Goal: Information Seeking & Learning: Learn about a topic

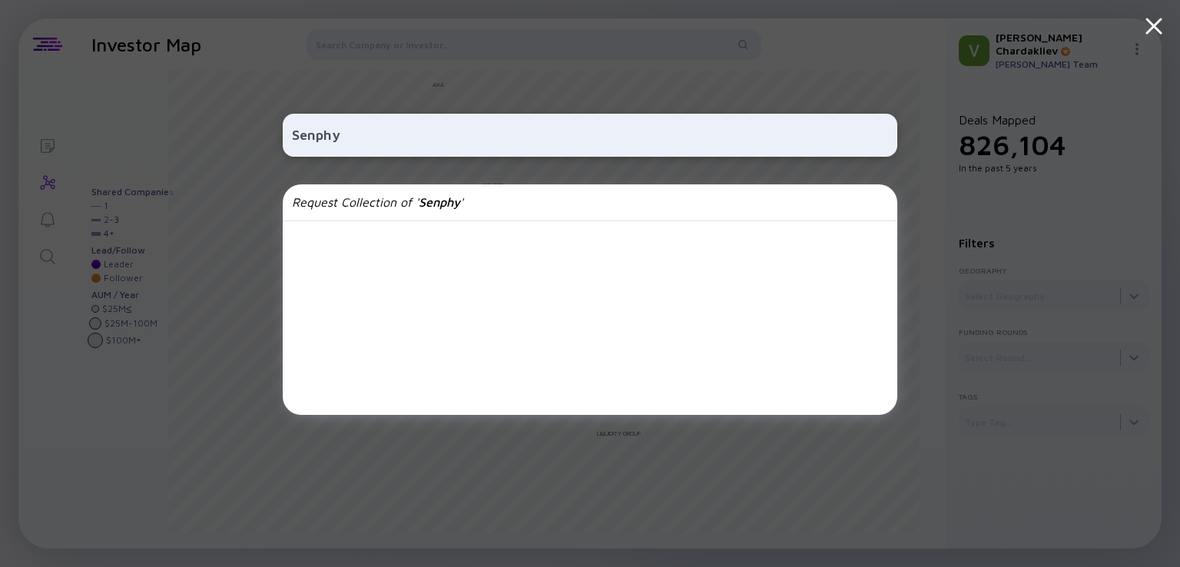
click at [496, 62] on div "Senphy Request Collection of ' Senphy '" at bounding box center [590, 283] width 615 height 567
click at [1163, 23] on icon at bounding box center [1154, 26] width 28 height 28
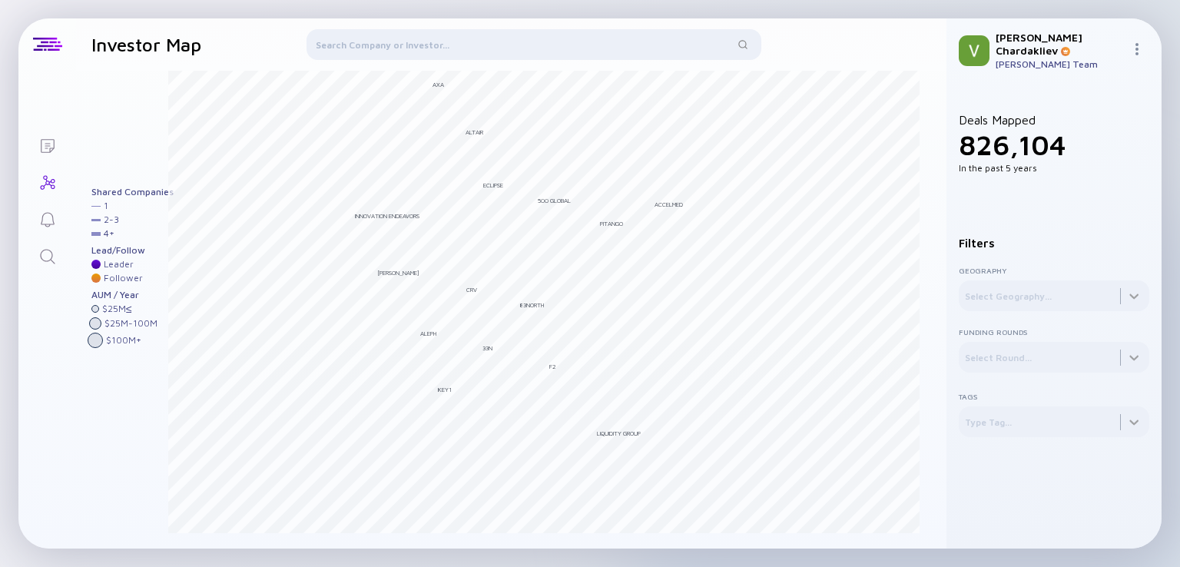
click at [45, 145] on icon "Lists" at bounding box center [48, 146] width 14 height 14
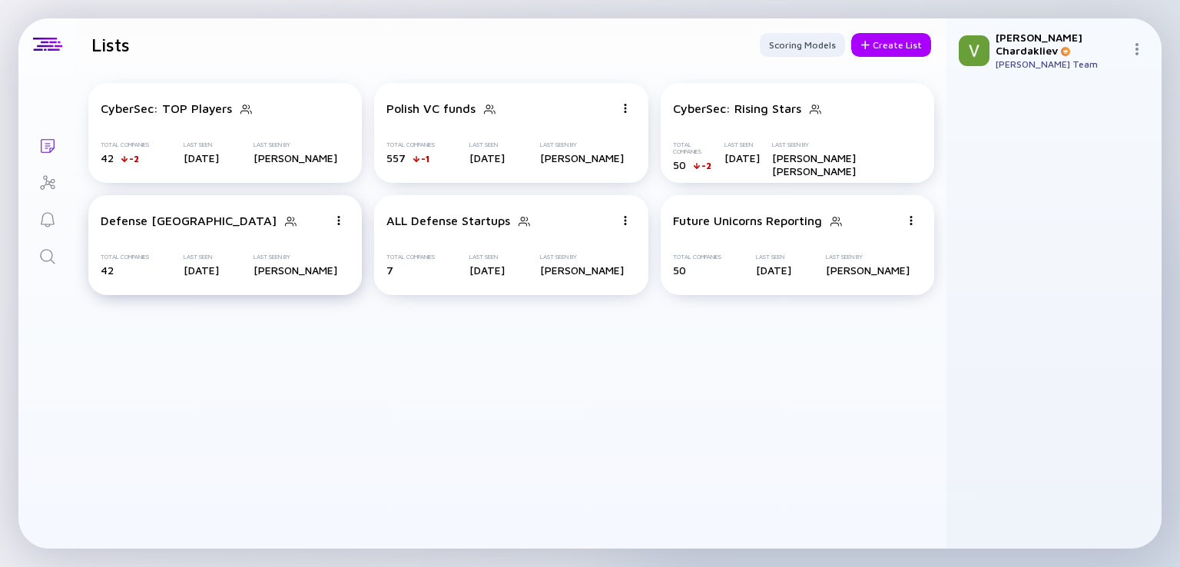
click at [253, 228] on div "Defense [GEOGRAPHIC_DATA]" at bounding box center [214, 221] width 227 height 15
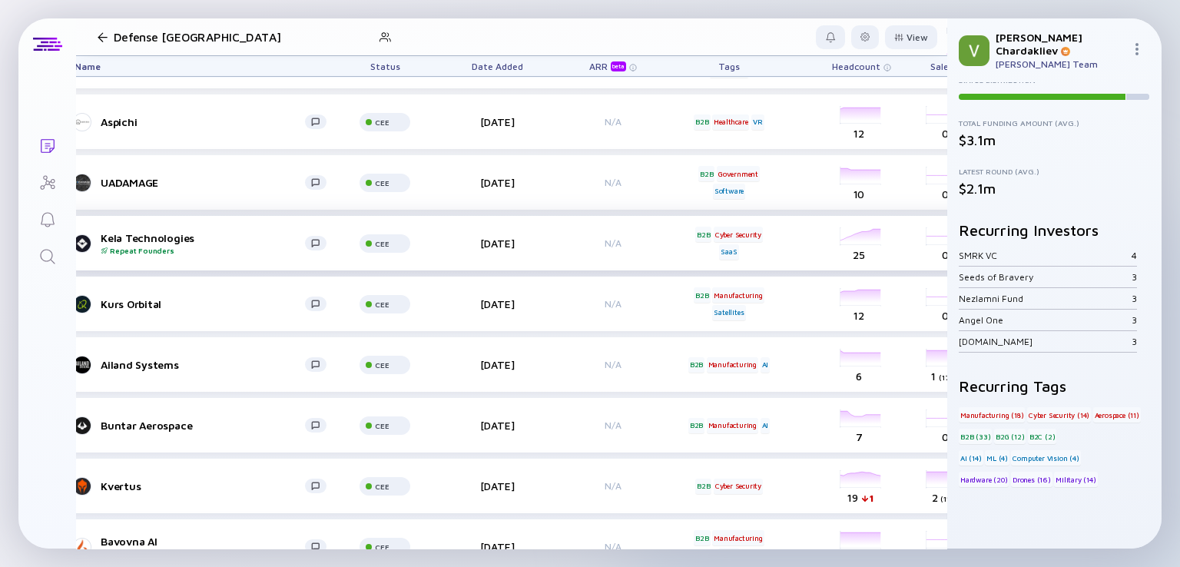
scroll to position [824, 0]
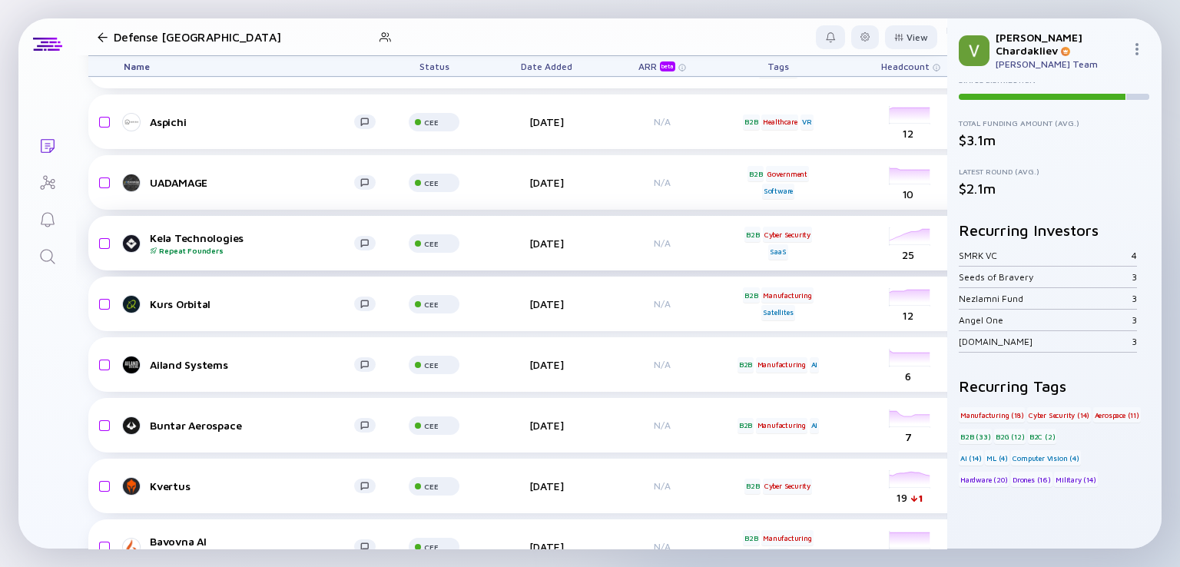
click at [156, 233] on div "Kela Technologies Repeat Founders" at bounding box center [252, 243] width 204 height 24
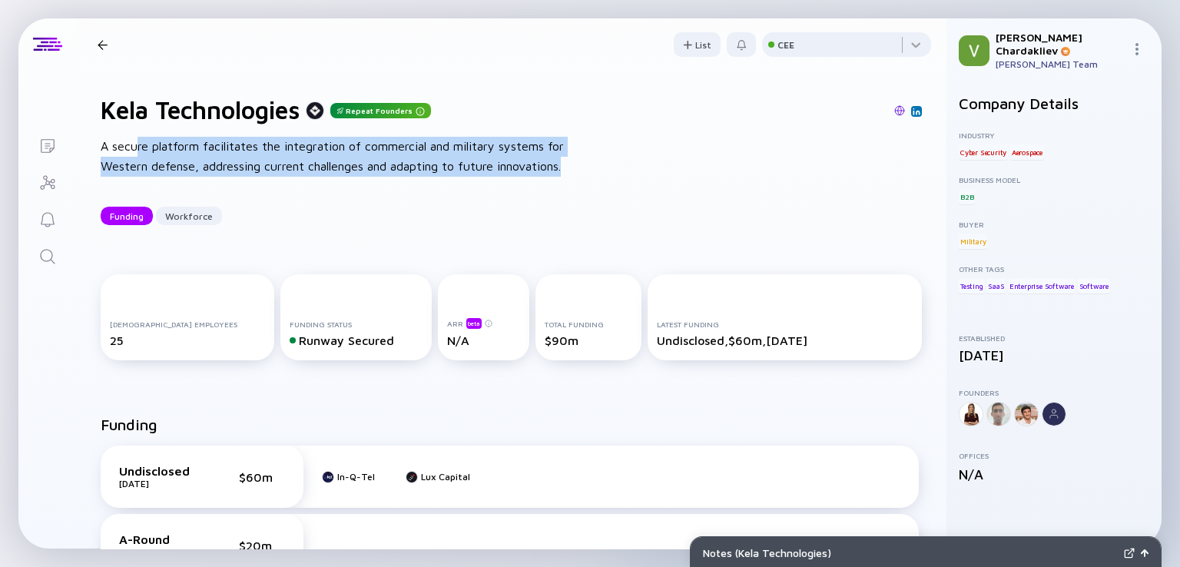
drag, startPoint x: 138, startPoint y: 141, endPoint x: 626, endPoint y: 164, distance: 489.2
click at [626, 164] on div "Kela Technologies Repeat Founders A secure platform facilitates the integration…" at bounding box center [511, 160] width 871 height 179
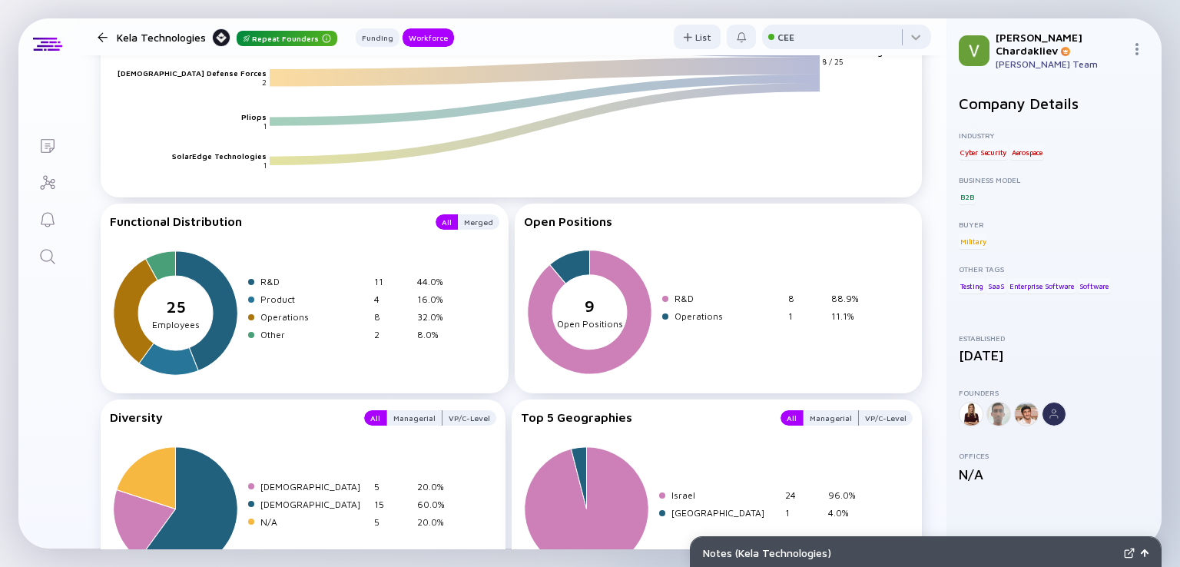
scroll to position [1767, 0]
